Goal: Task Accomplishment & Management: Complete application form

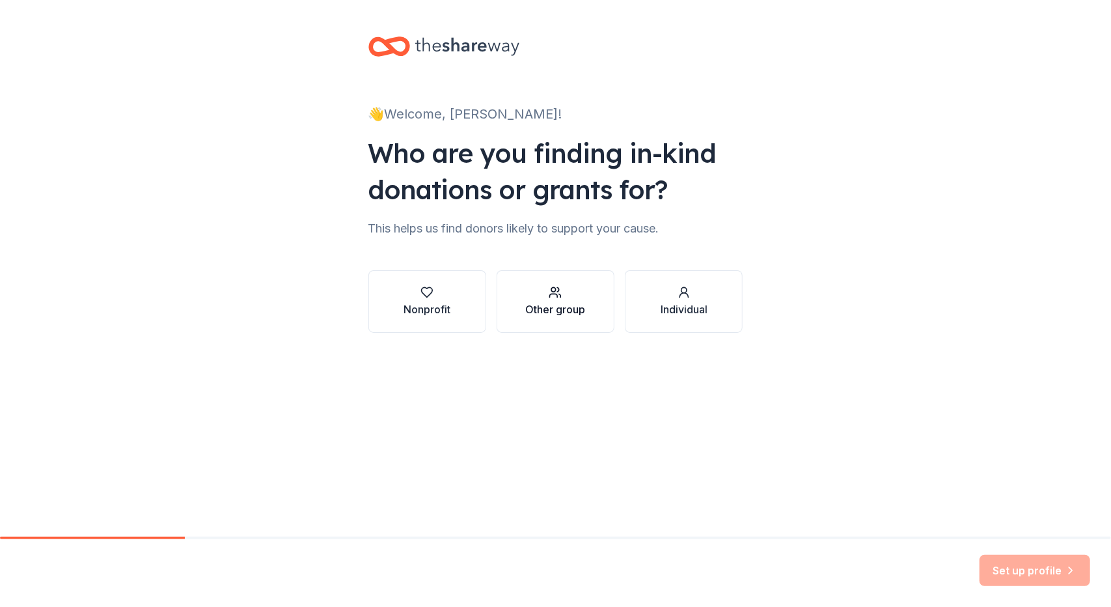
click at [578, 311] on div "Other group" at bounding box center [555, 309] width 60 height 16
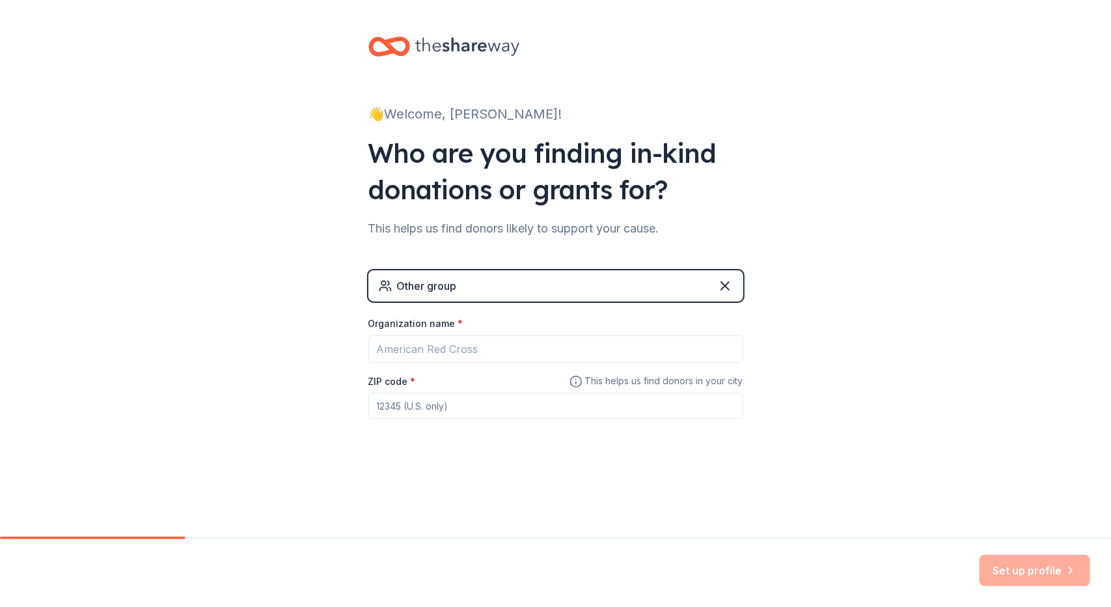
click at [586, 292] on div "Other group" at bounding box center [555, 285] width 375 height 31
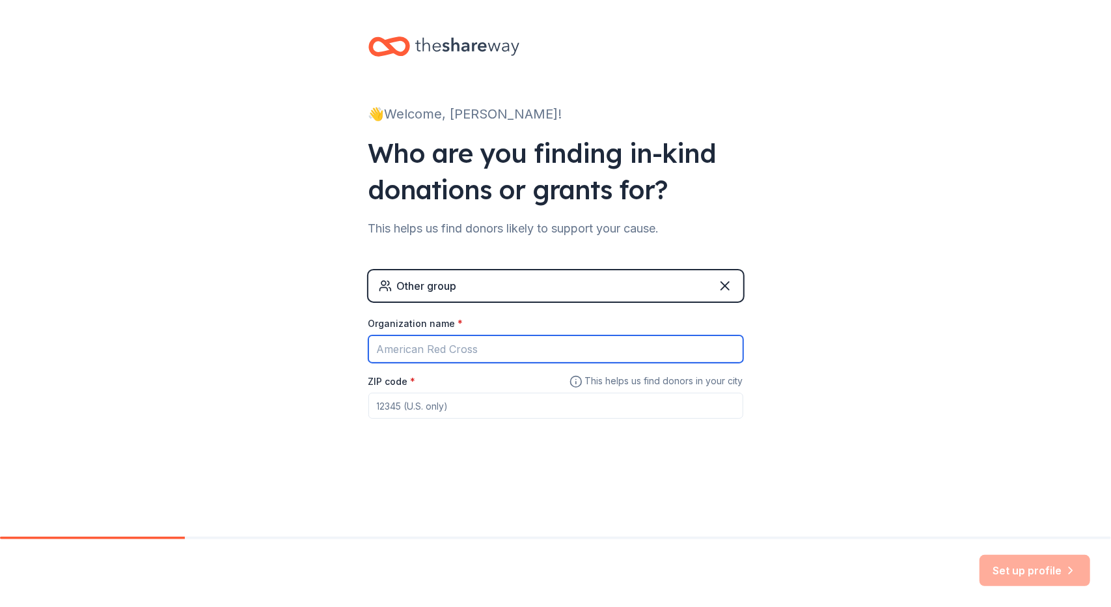
click at [553, 350] on input "Organization name *" at bounding box center [555, 348] width 375 height 27
type input "C"
type input "[GEOGRAPHIC_DATA]"
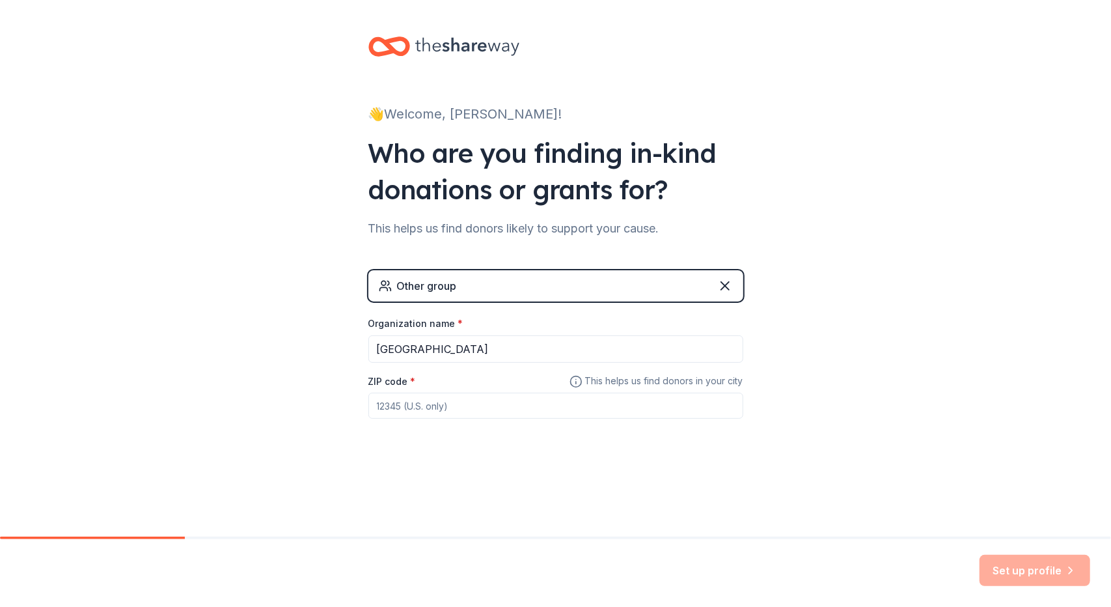
click at [473, 415] on input "ZIP code *" at bounding box center [555, 406] width 375 height 26
type input "98531"
click at [541, 443] on div "Other group Organization name * [GEOGRAPHIC_DATA] ZIP code * 98531 This helps u…" at bounding box center [555, 357] width 375 height 174
click at [1001, 571] on button "Set up profile" at bounding box center [1035, 570] width 111 height 31
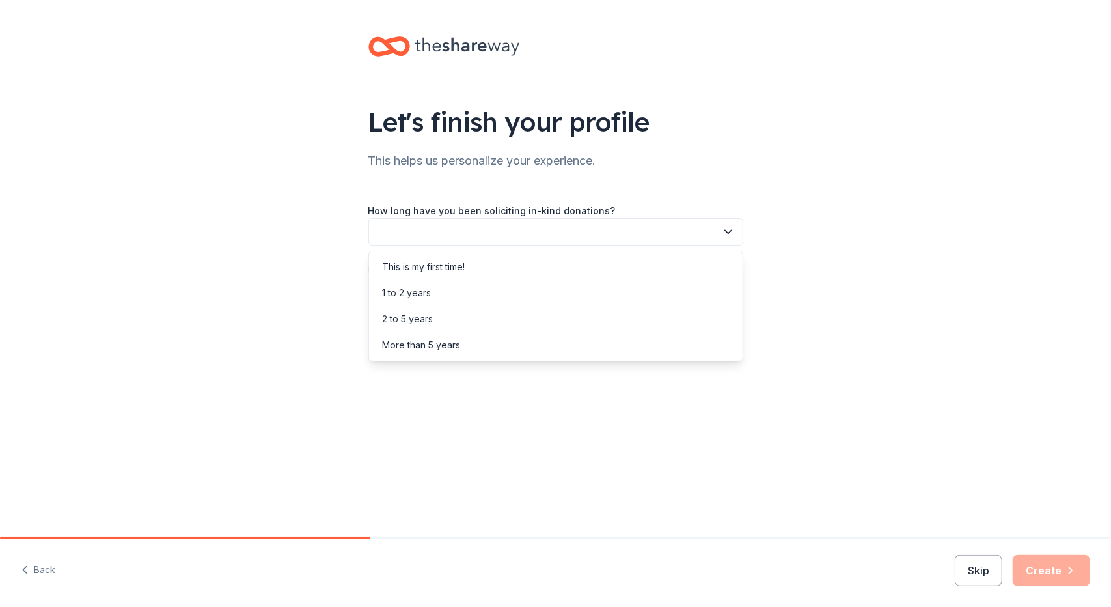
click at [721, 236] on button "button" at bounding box center [555, 231] width 375 height 27
click at [663, 258] on div "This is my first time!" at bounding box center [556, 267] width 368 height 26
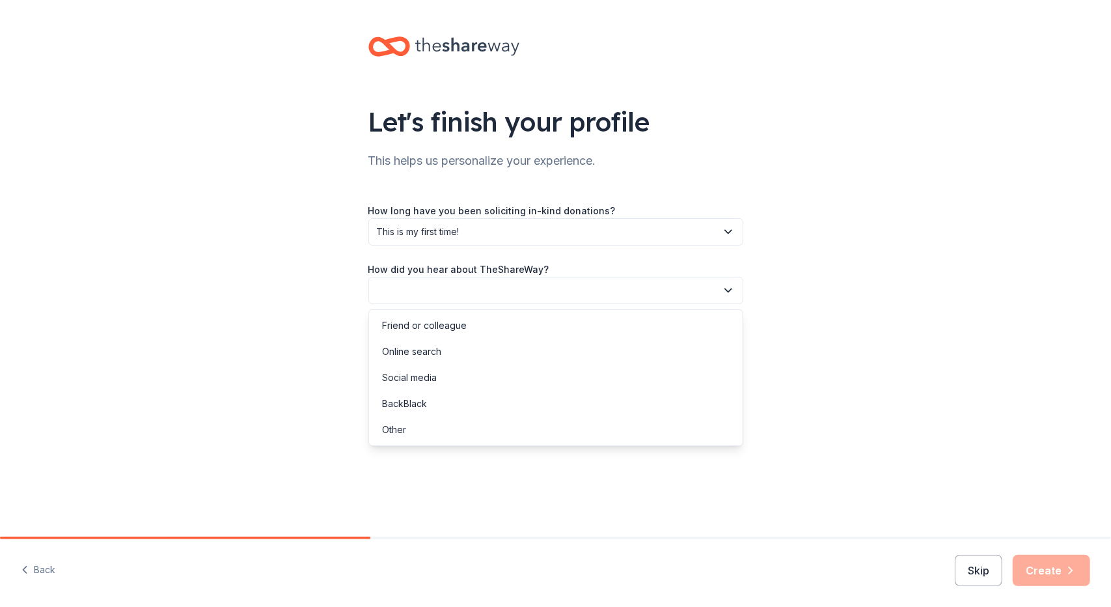
click at [652, 290] on button "button" at bounding box center [555, 290] width 375 height 27
click at [608, 345] on div "Online search" at bounding box center [556, 352] width 368 height 26
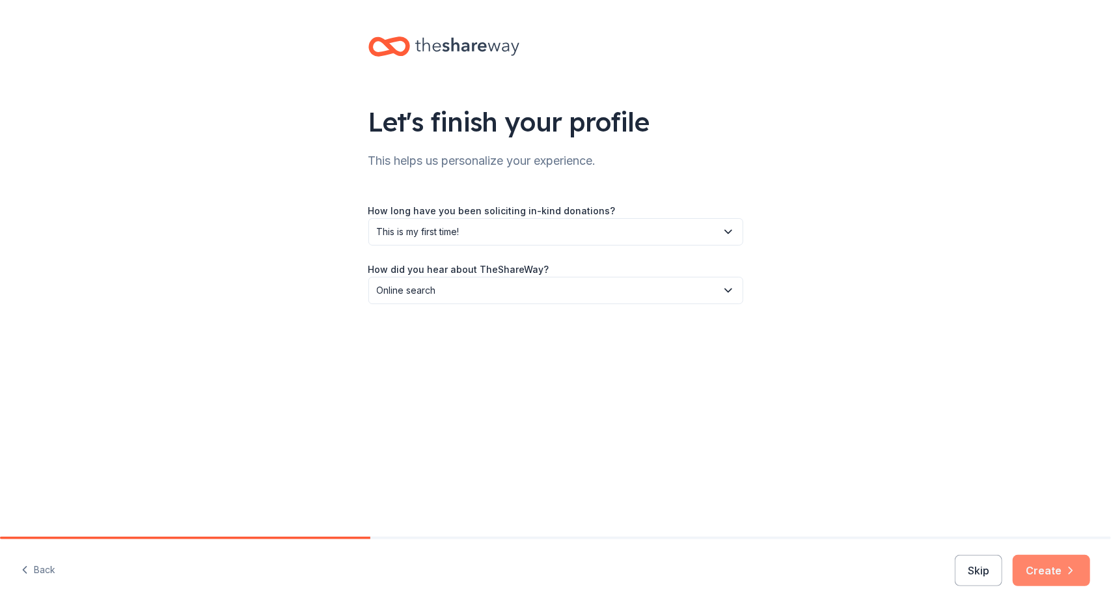
click at [1028, 572] on button "Create" at bounding box center [1051, 570] width 77 height 31
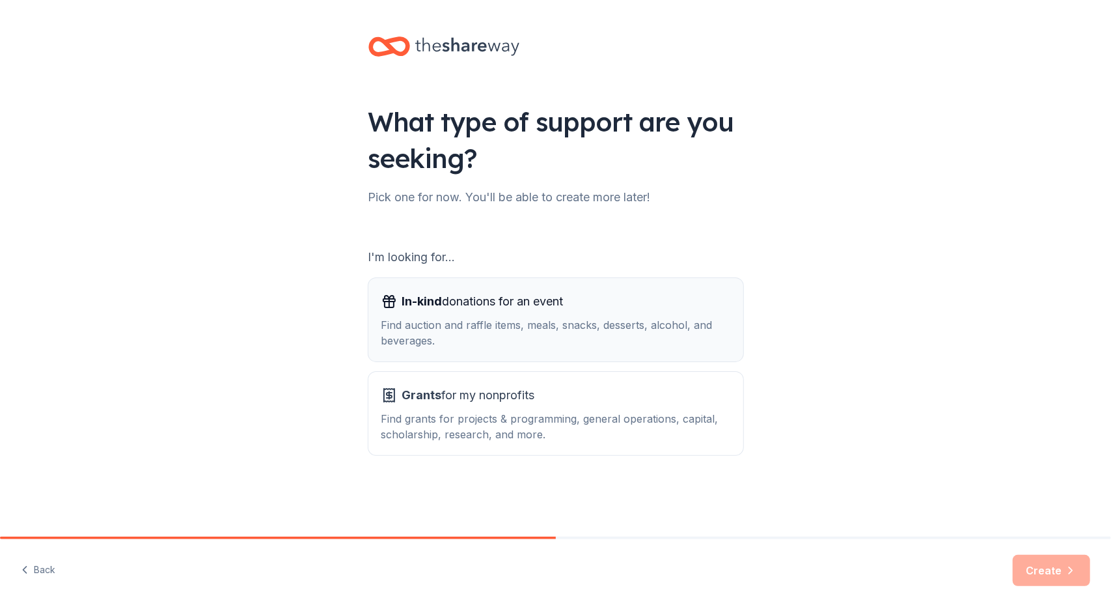
click at [691, 326] on div "Find auction and raffle items, meals, snacks, desserts, alcohol, and beverages." at bounding box center [556, 332] width 349 height 31
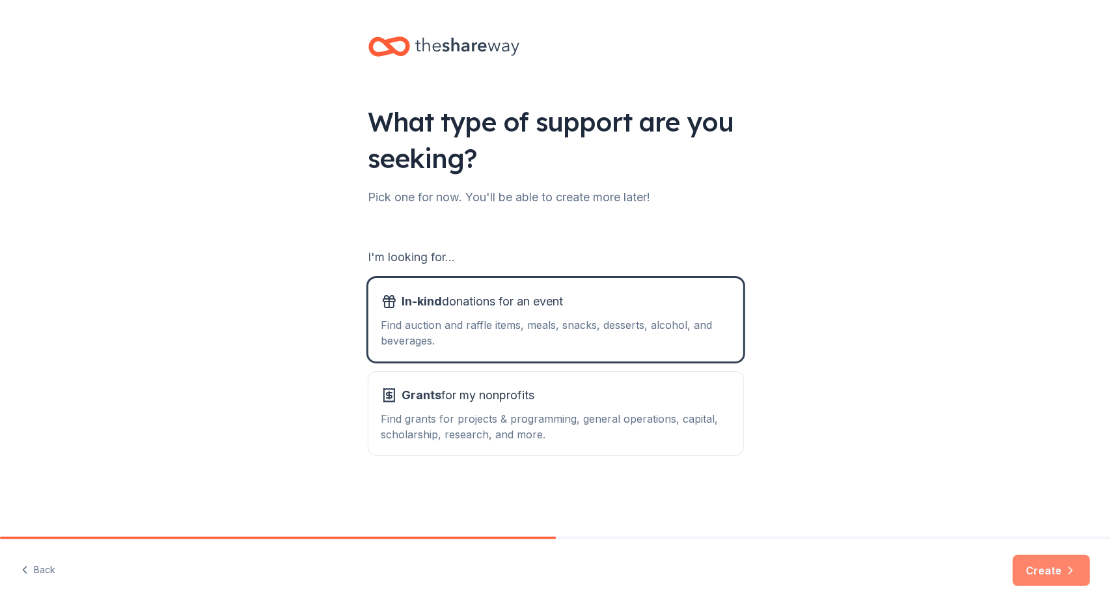
click at [1037, 564] on button "Create" at bounding box center [1051, 570] width 77 height 31
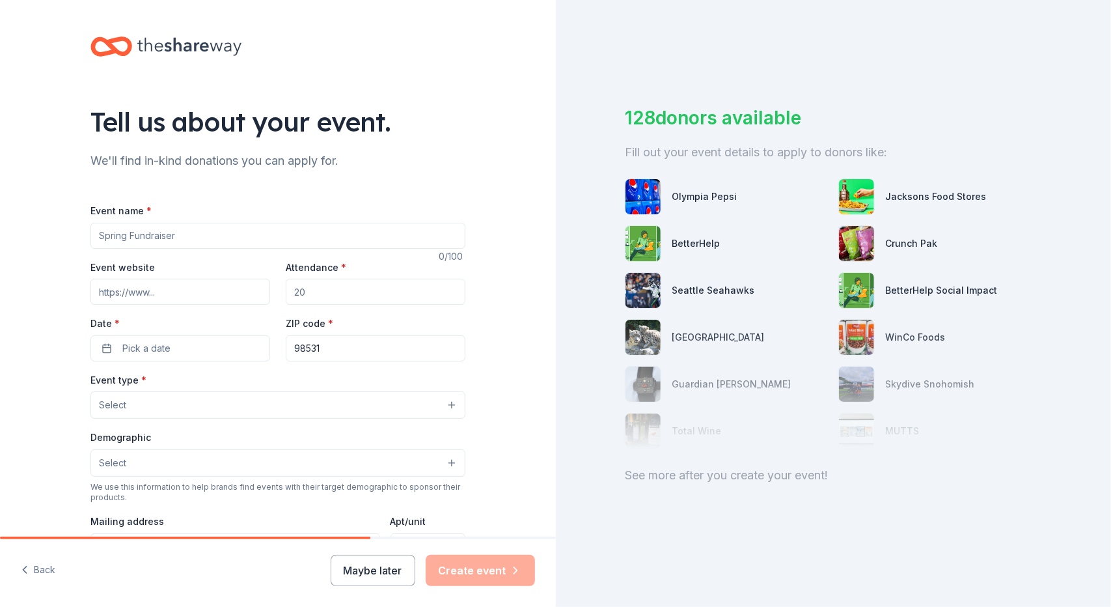
click at [716, 473] on div "See more after you create your event!" at bounding box center [833, 475] width 417 height 21
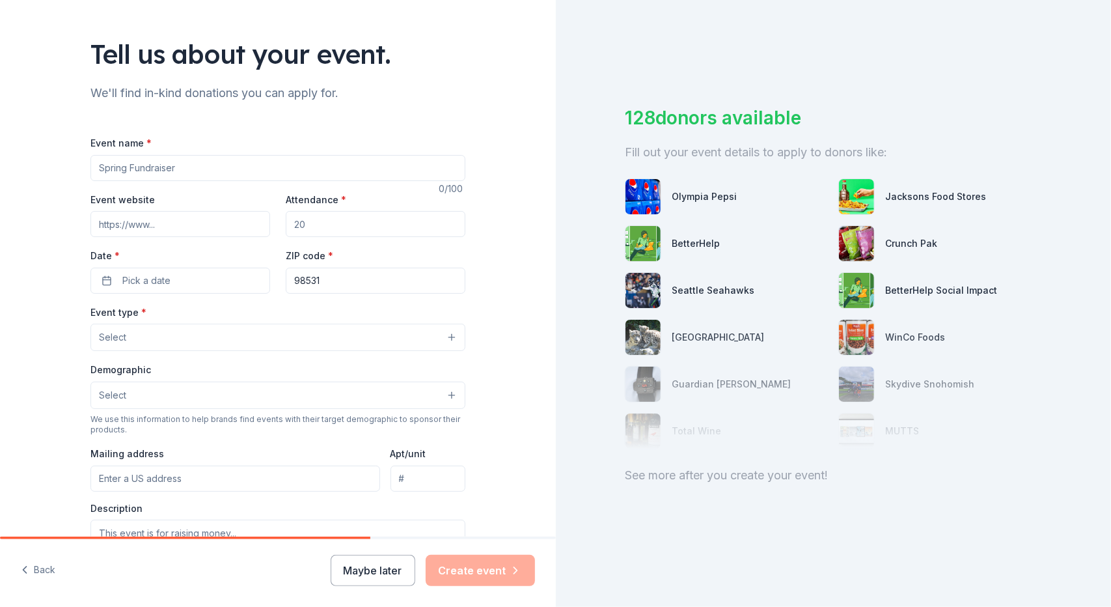
scroll to position [66, 0]
click at [243, 167] on input "Event name *" at bounding box center [277, 169] width 375 height 26
type input "Trunk-or-Treat"
click at [189, 226] on input "Event website" at bounding box center [180, 225] width 180 height 26
